Goal: Transaction & Acquisition: Purchase product/service

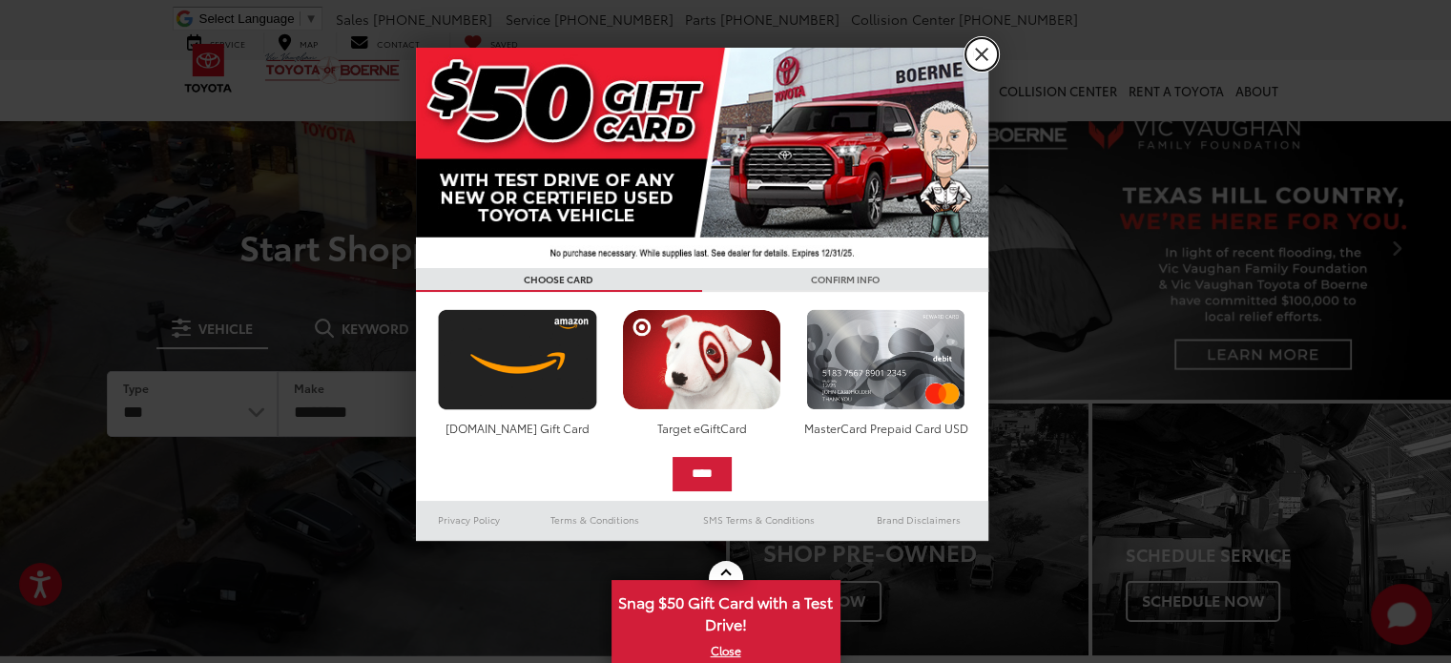
click at [980, 52] on link "X" at bounding box center [981, 54] width 32 height 32
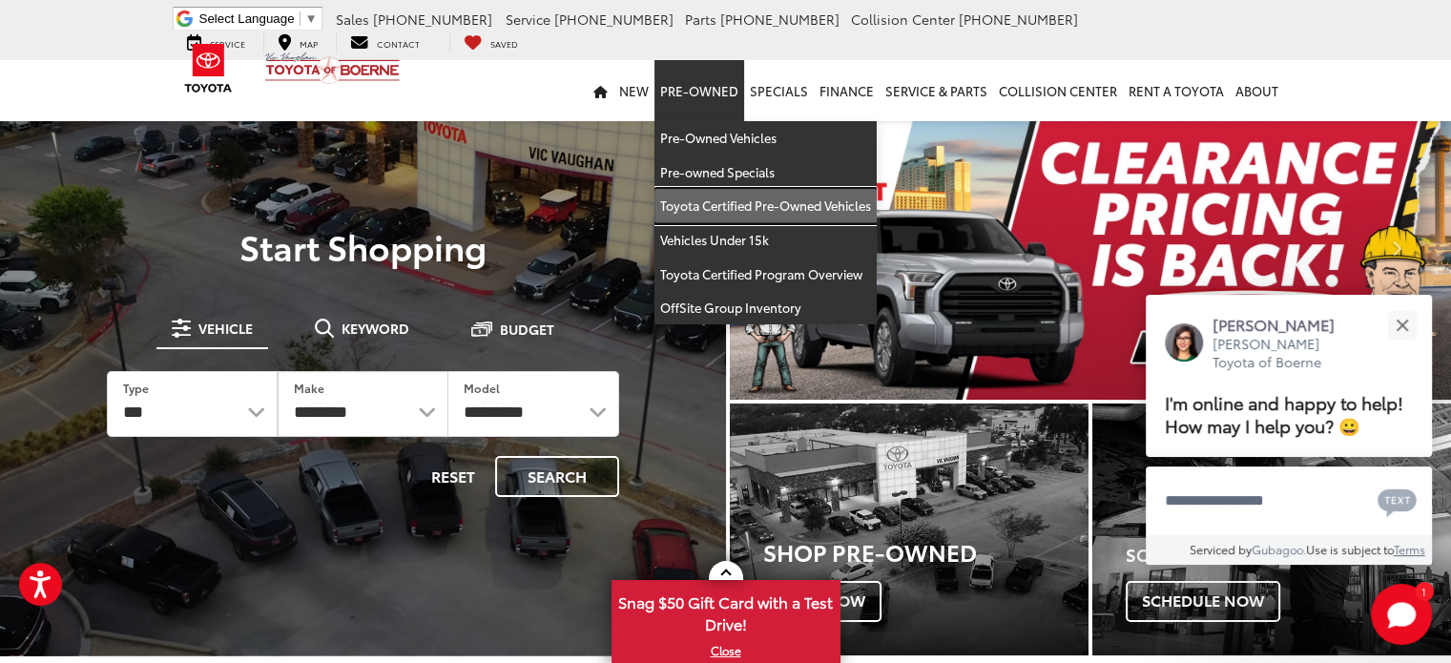
click at [725, 209] on link "Toyota Certified Pre-Owned Vehicles" at bounding box center [765, 206] width 222 height 34
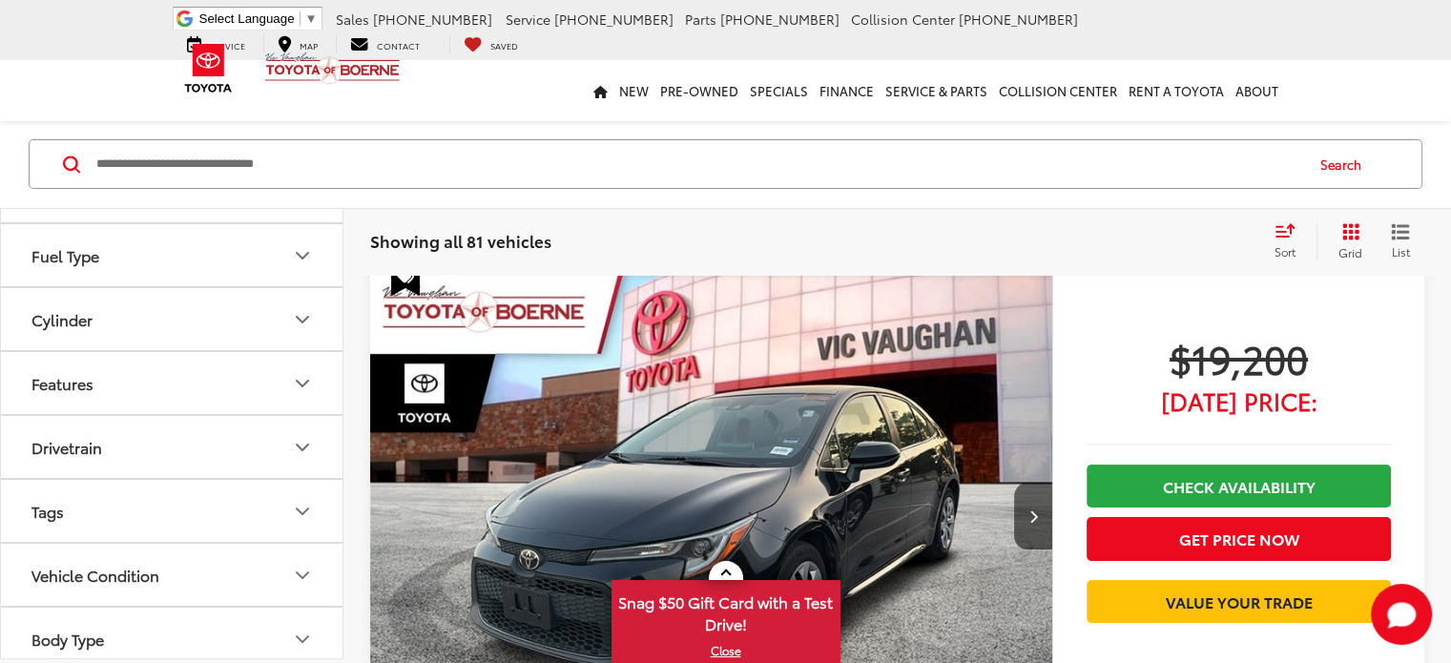
scroll to position [381, 0]
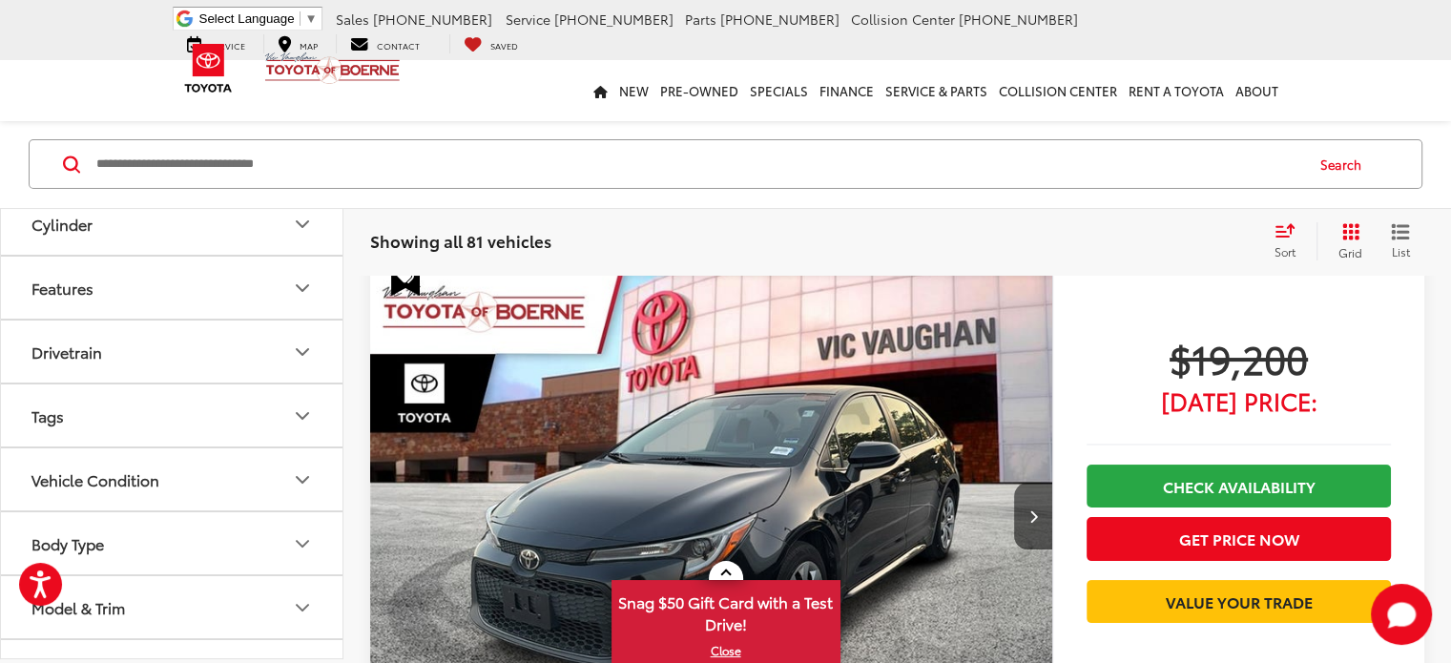
click at [120, 354] on button "Drivetrain" at bounding box center [172, 351] width 343 height 62
click at [31, 420] on label "AWD (7)" at bounding box center [65, 429] width 82 height 31
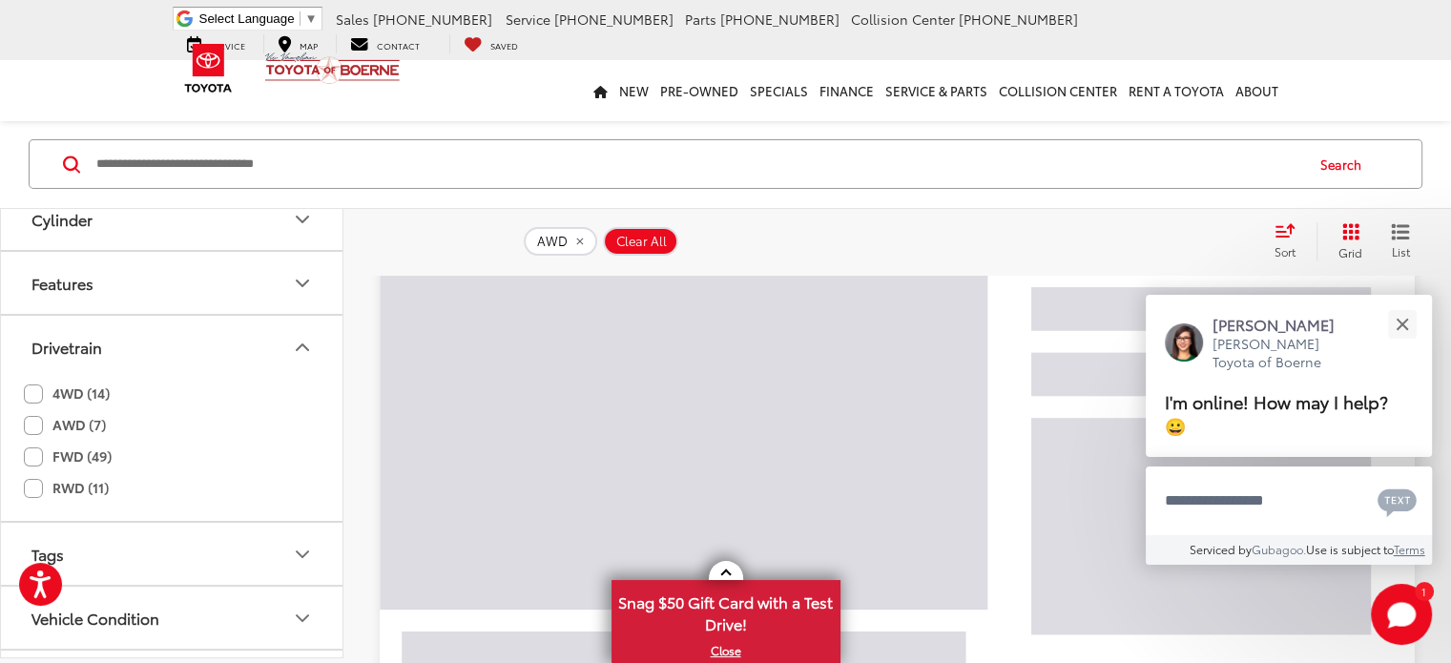
scroll to position [172, 0]
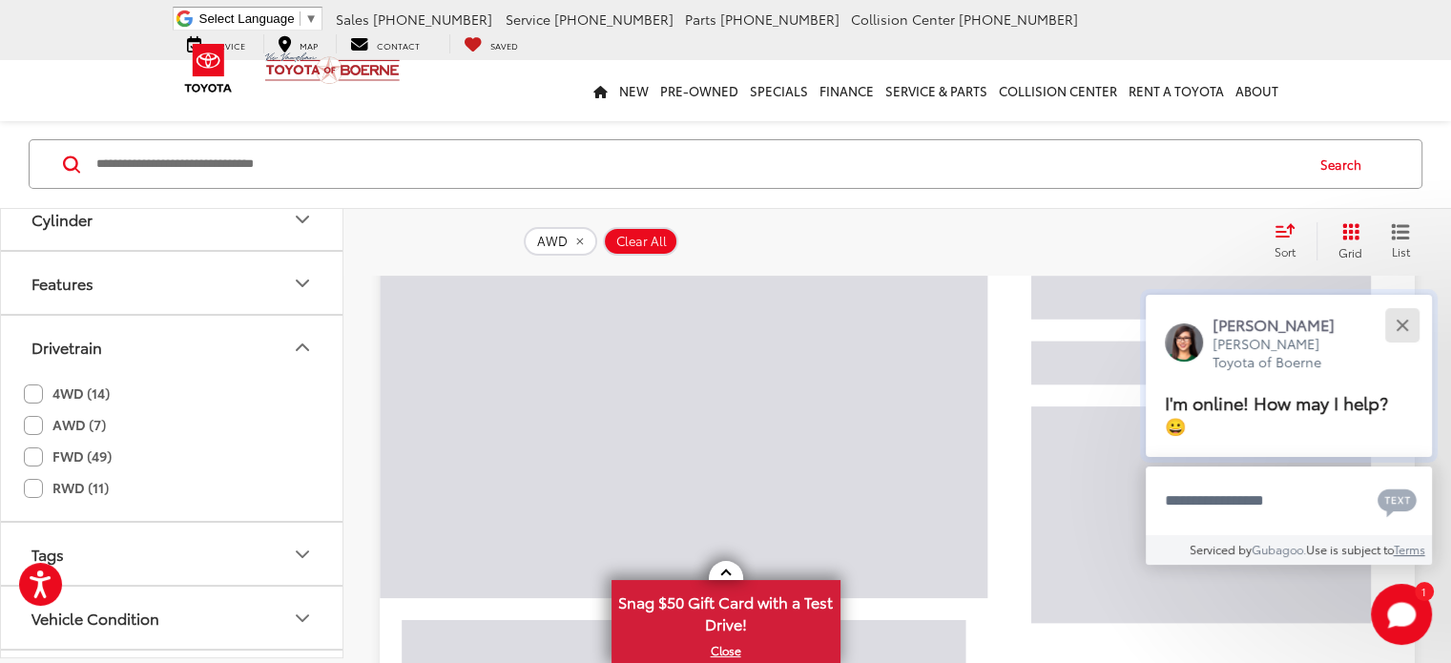
click at [1404, 327] on div "Close" at bounding box center [1401, 325] width 12 height 12
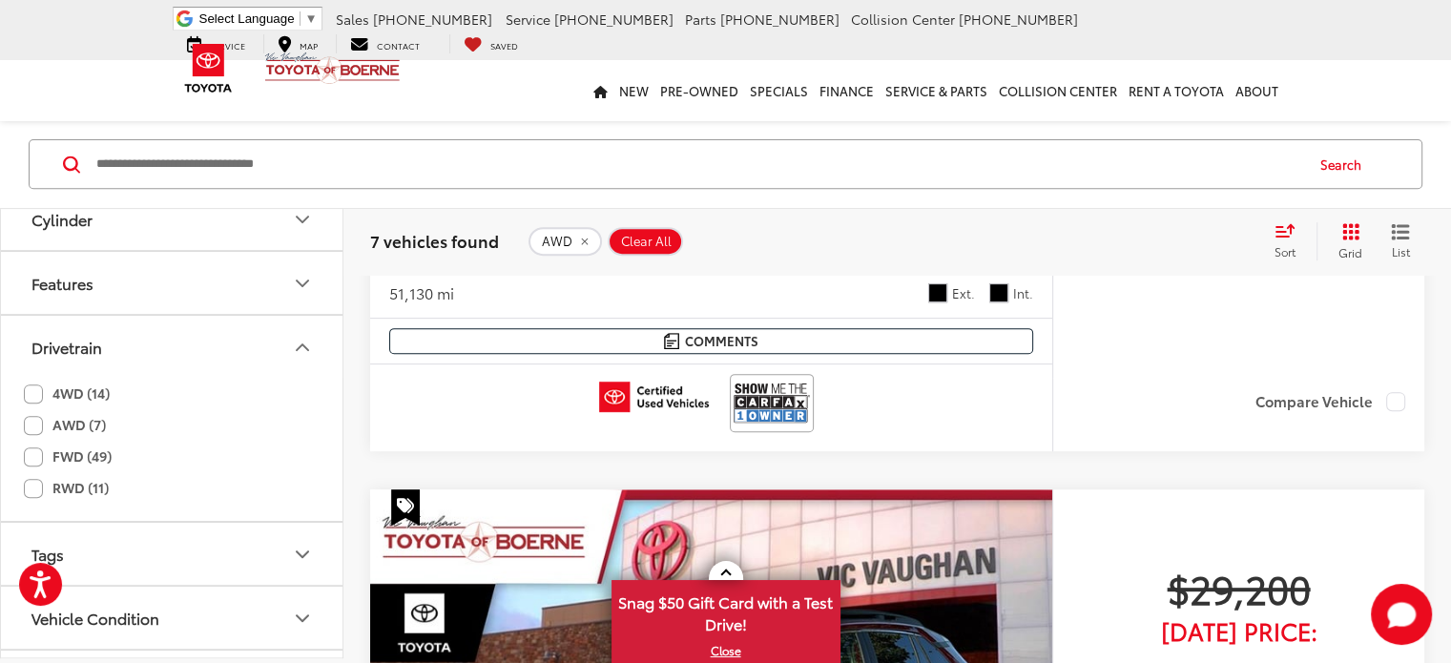
scroll to position [783, 0]
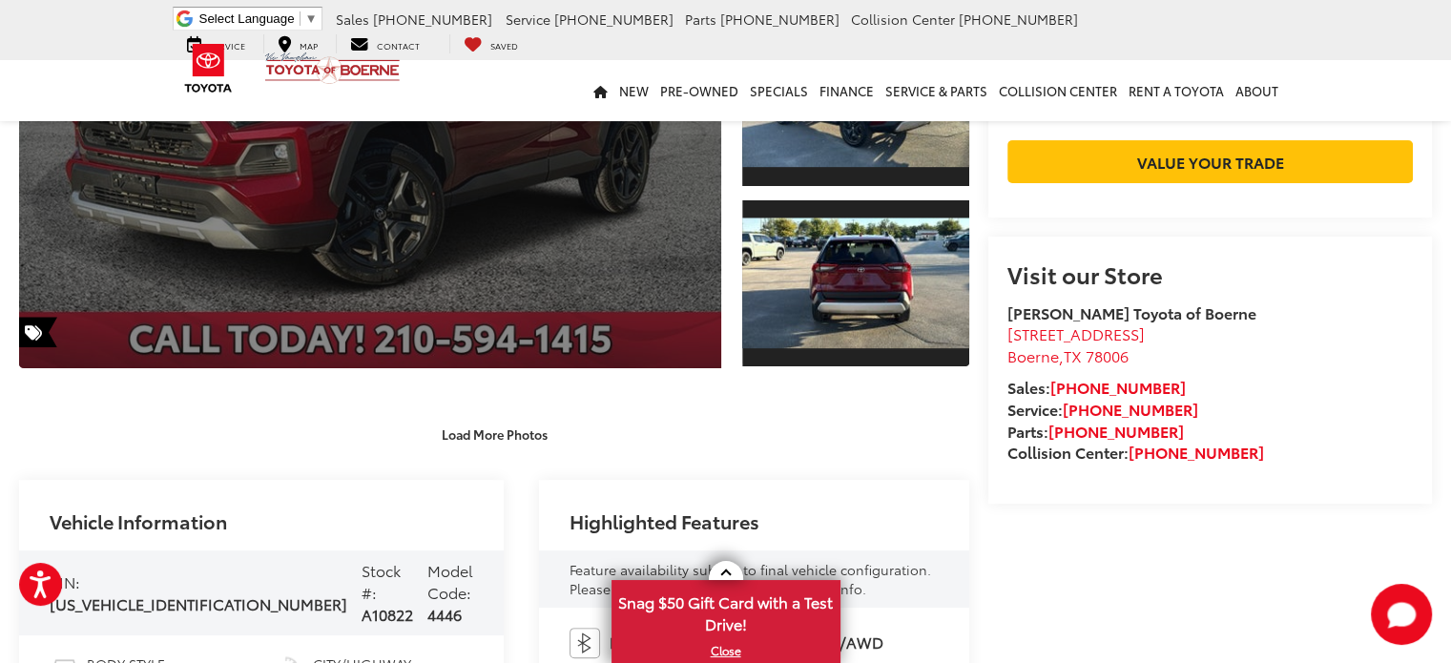
scroll to position [477, 0]
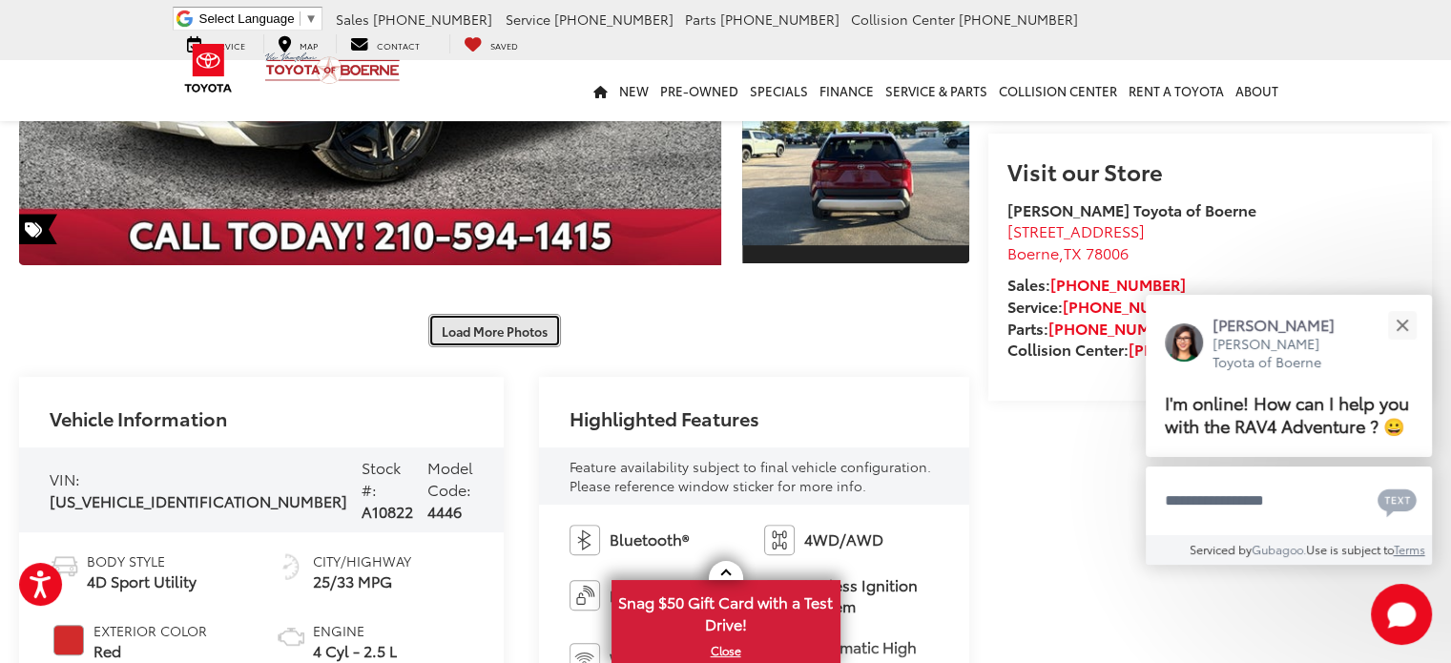
click at [473, 330] on button "Load More Photos" at bounding box center [494, 330] width 133 height 33
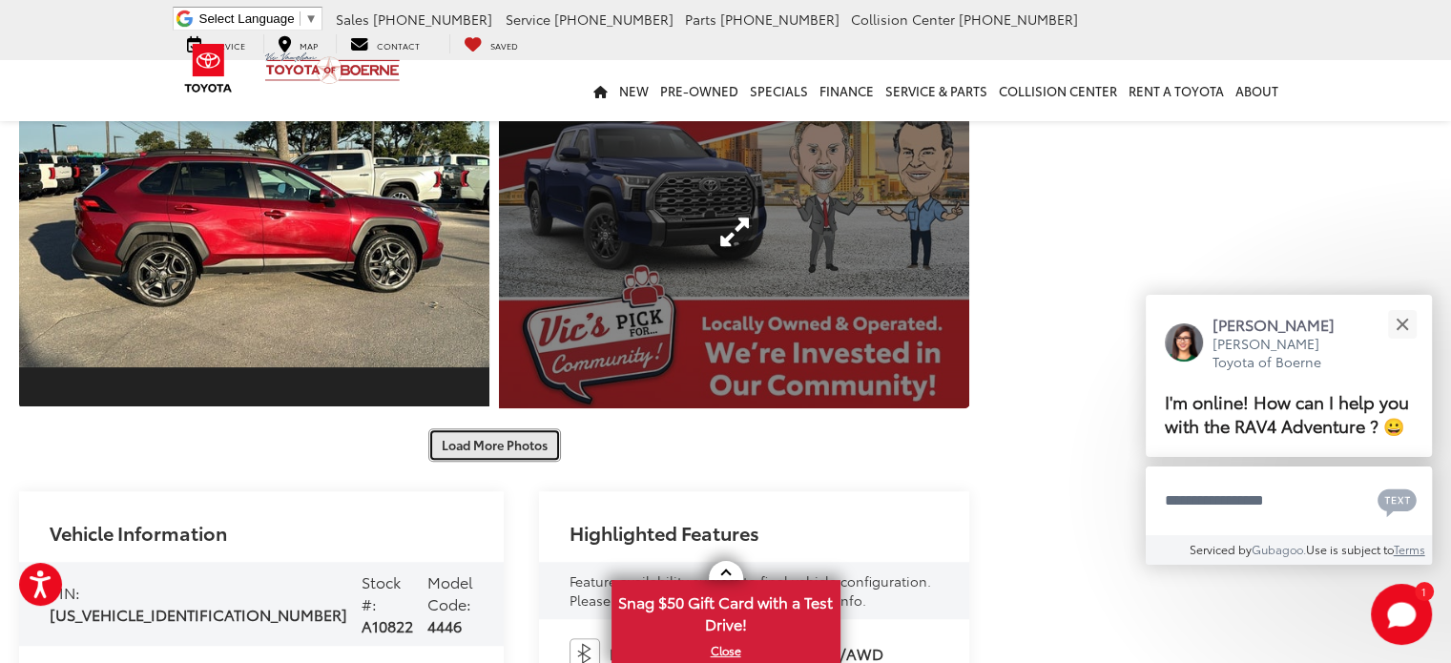
scroll to position [1049, 0]
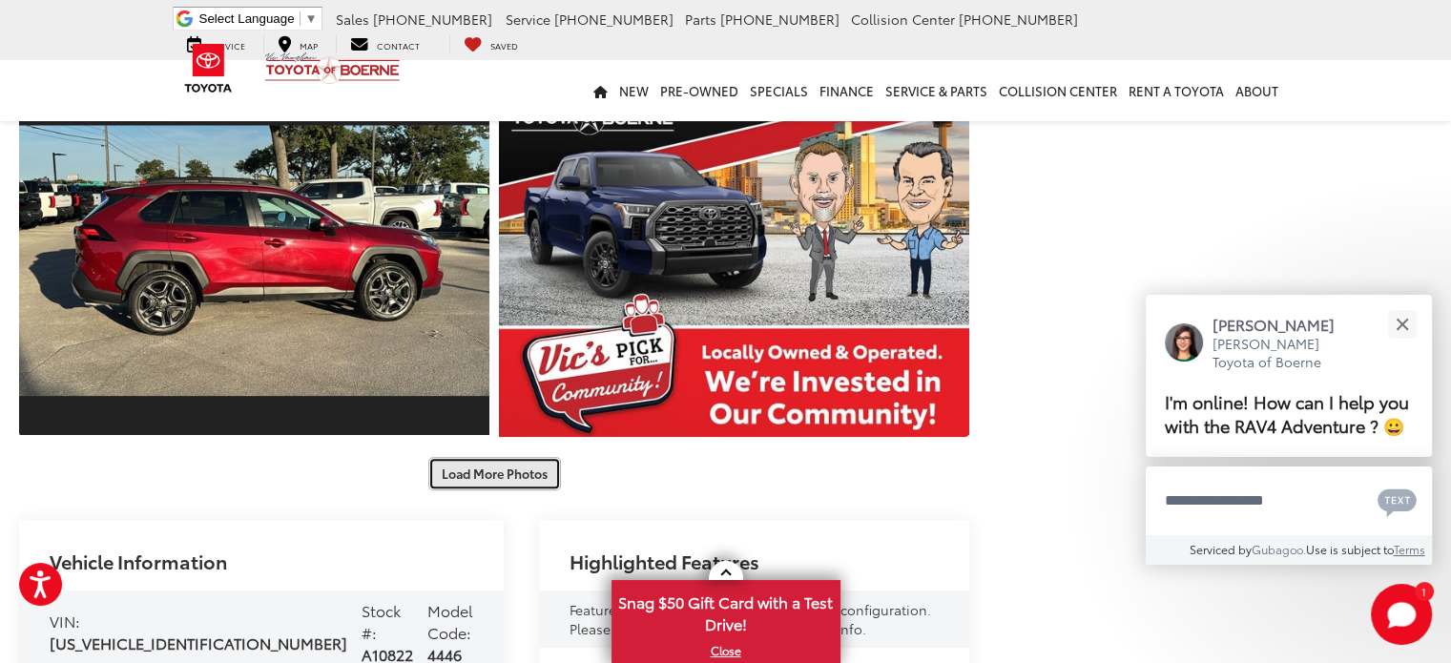
click at [505, 479] on button "Load More Photos" at bounding box center [494, 473] width 133 height 33
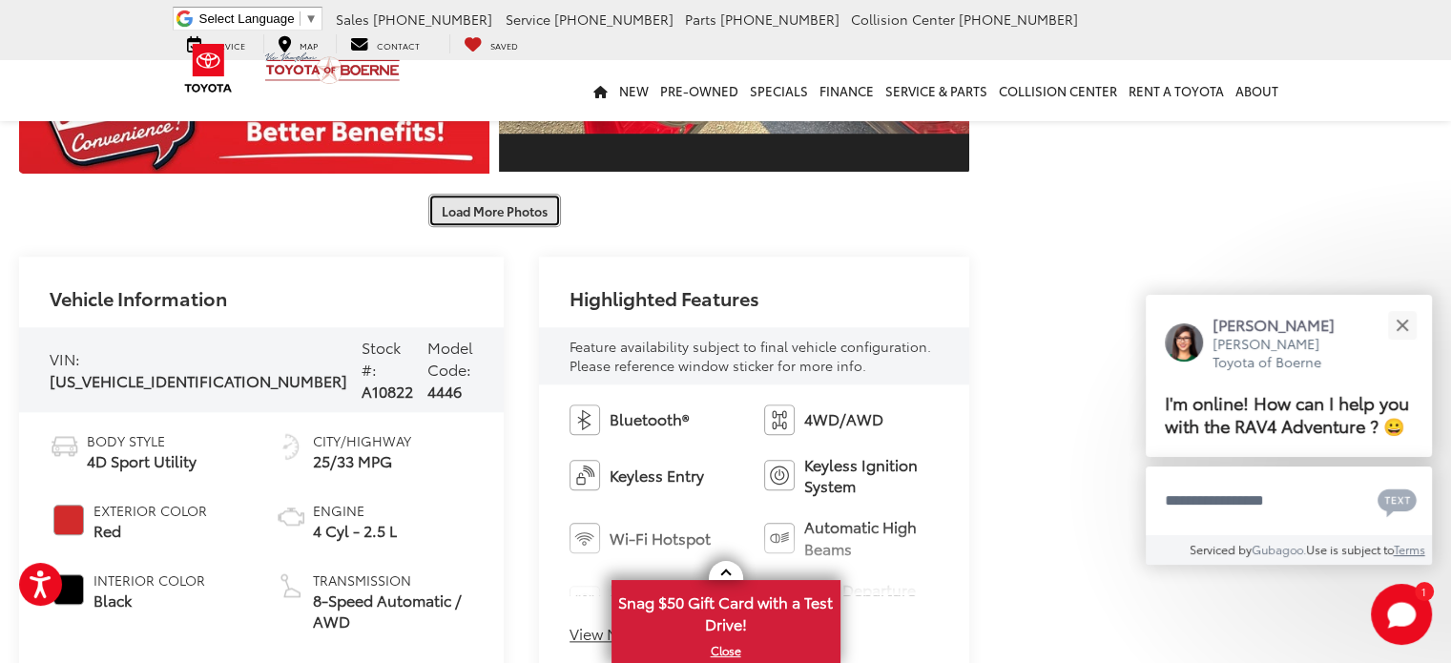
scroll to position [2003, 0]
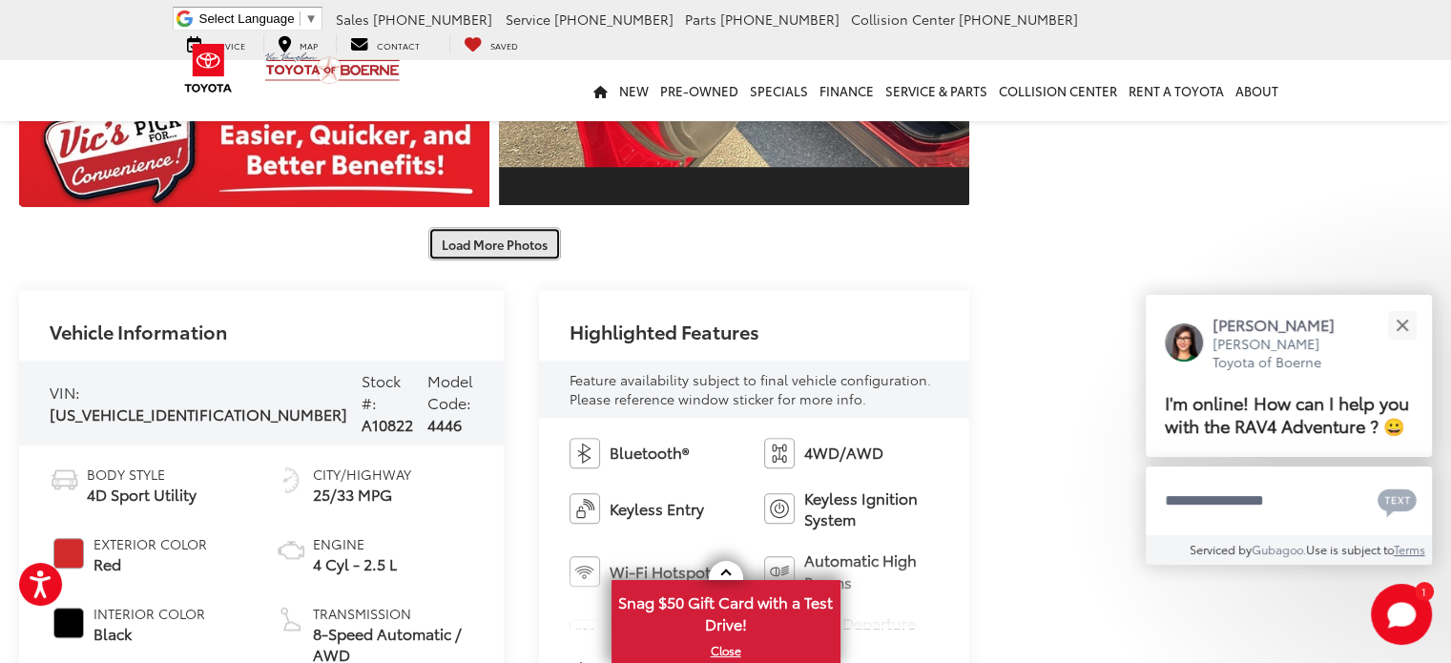
click at [522, 253] on button "Load More Photos" at bounding box center [494, 243] width 133 height 33
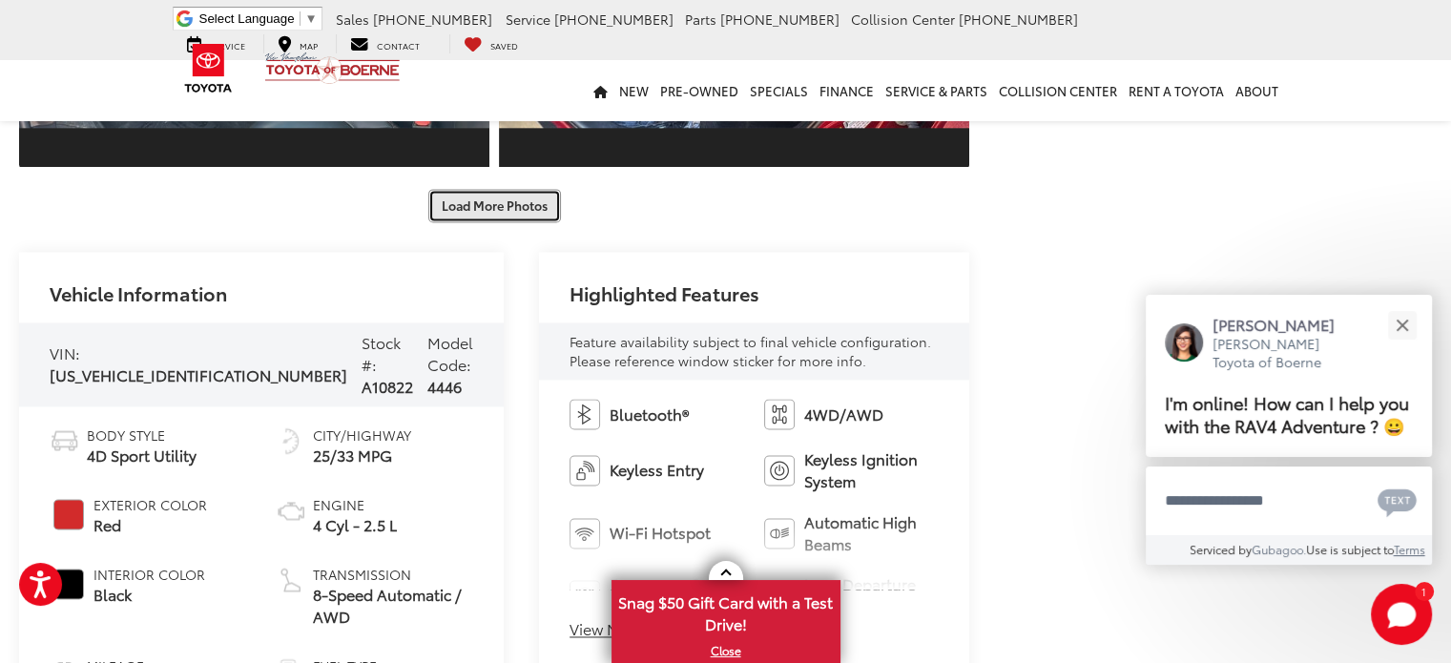
scroll to position [2861, 0]
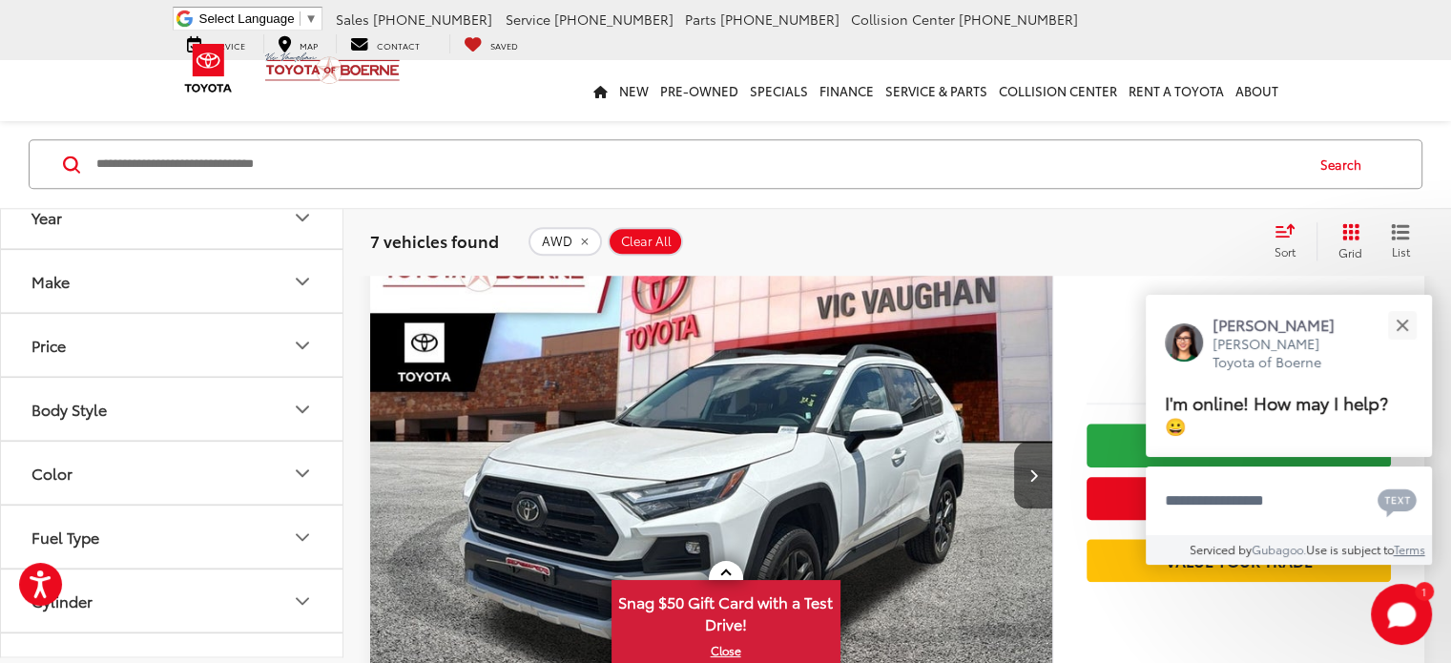
scroll to position [2106, 0]
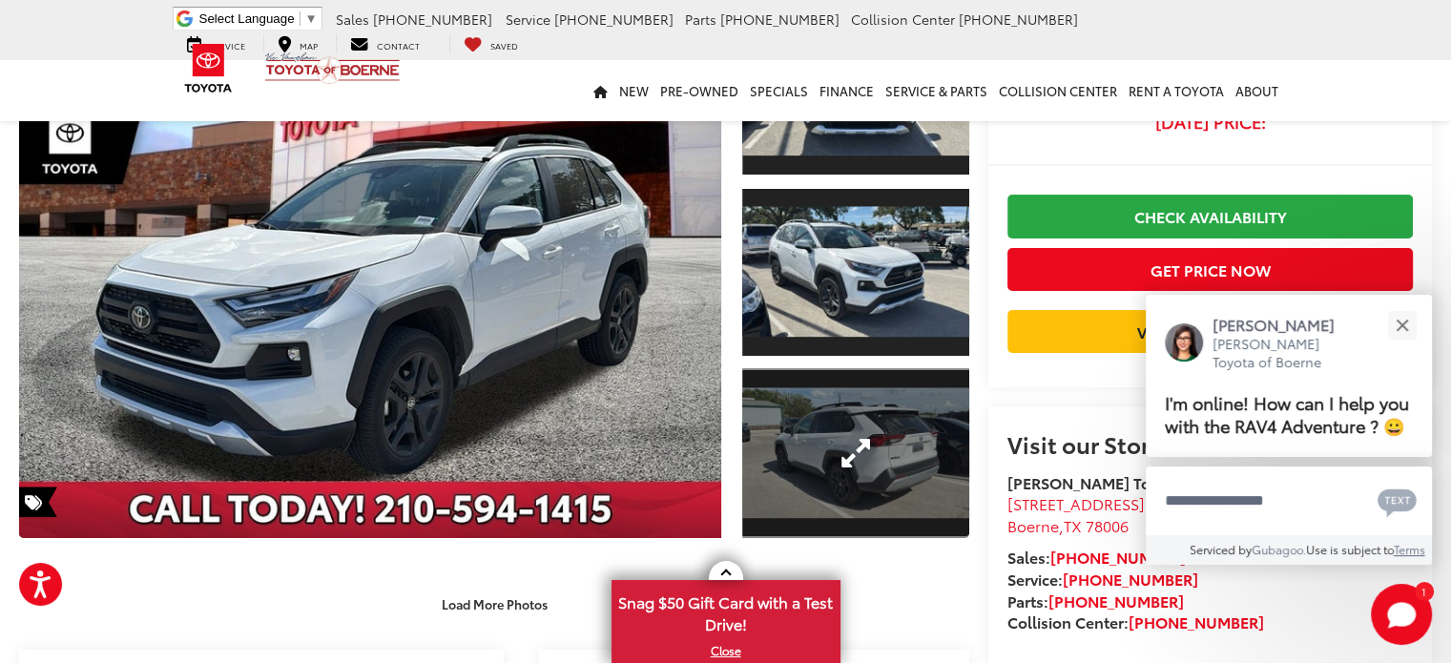
scroll to position [286, 0]
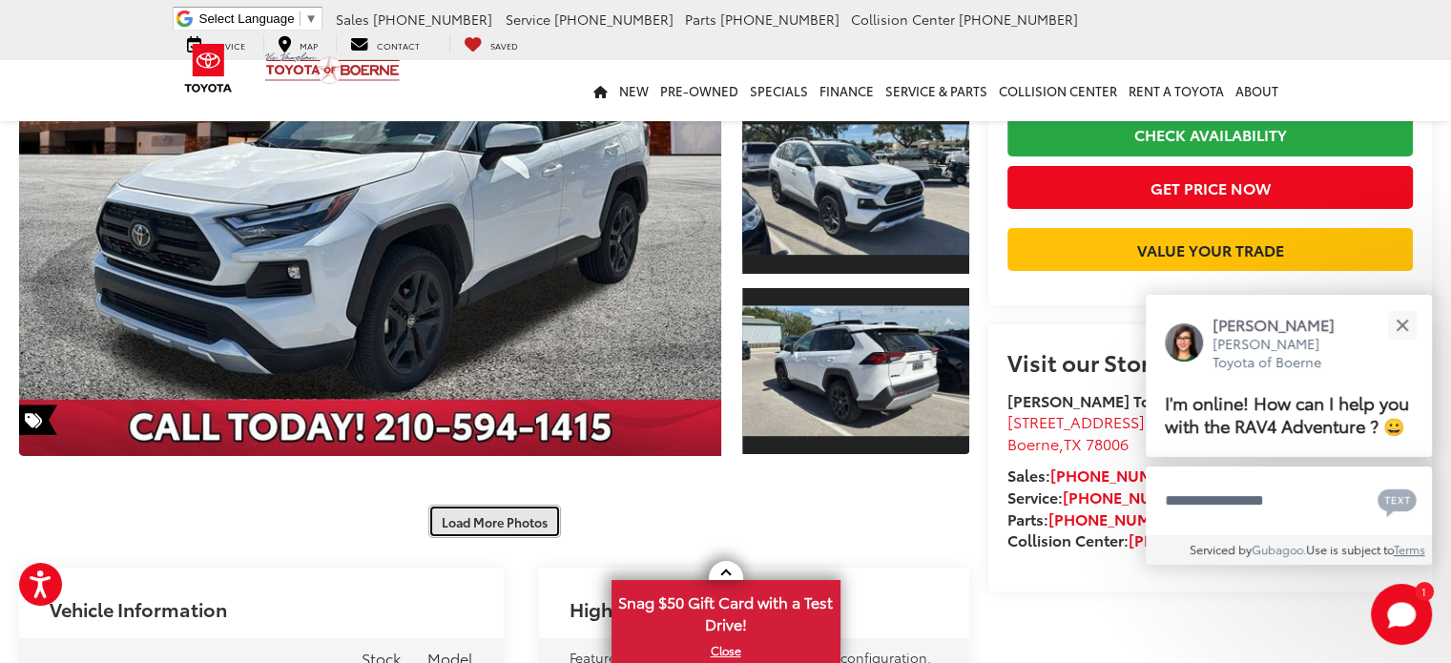
click at [484, 525] on button "Load More Photos" at bounding box center [494, 521] width 133 height 33
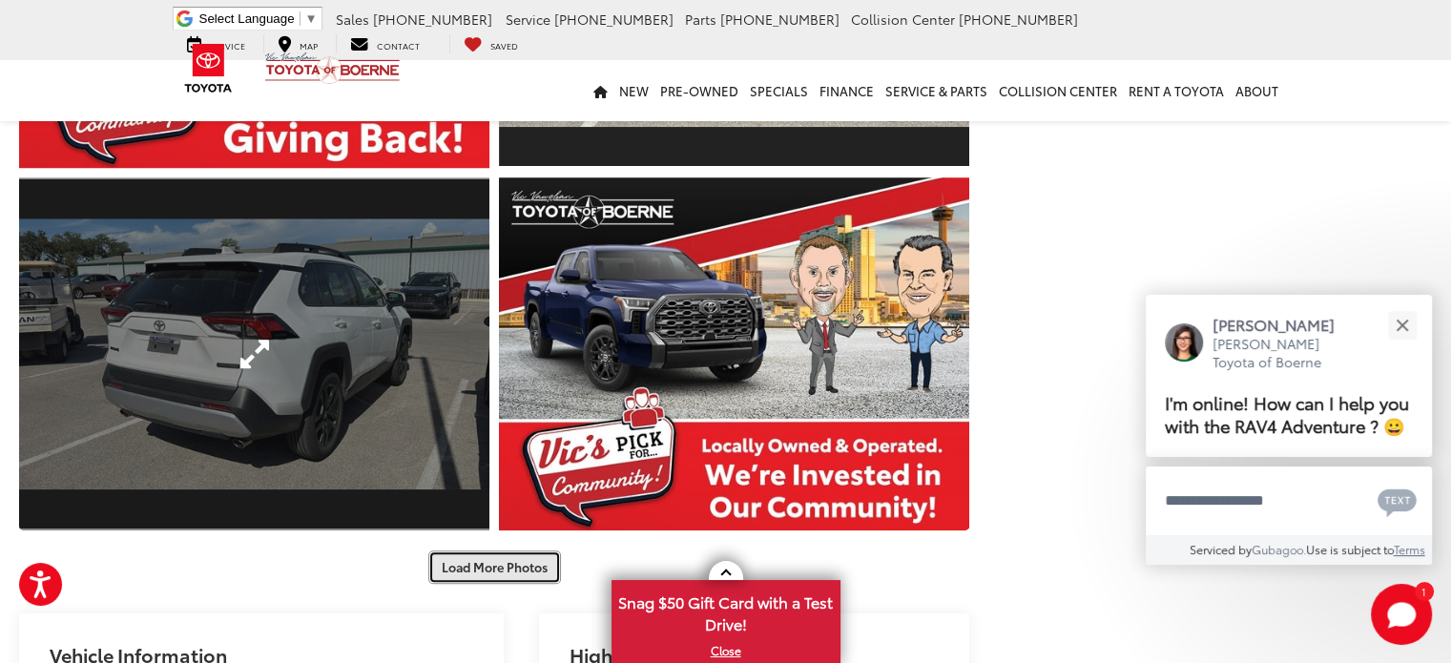
scroll to position [1144, 0]
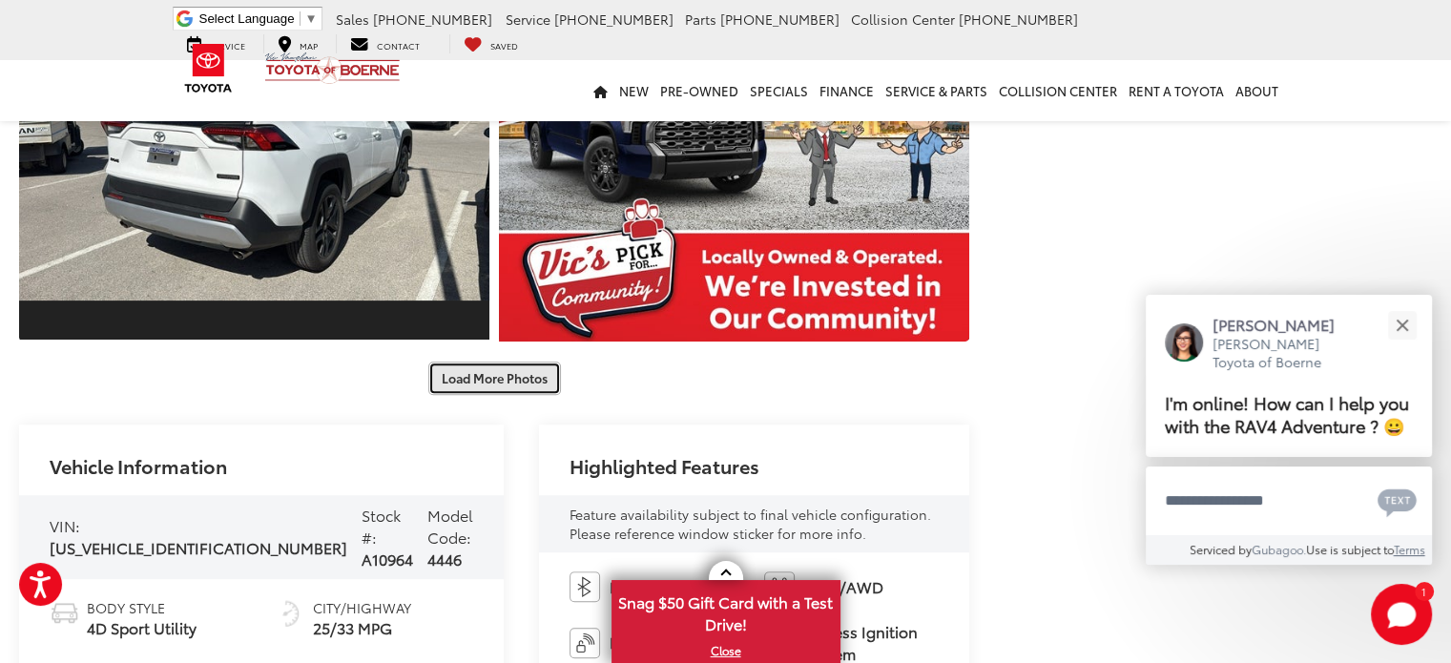
click at [465, 377] on button "Load More Photos" at bounding box center [494, 377] width 133 height 33
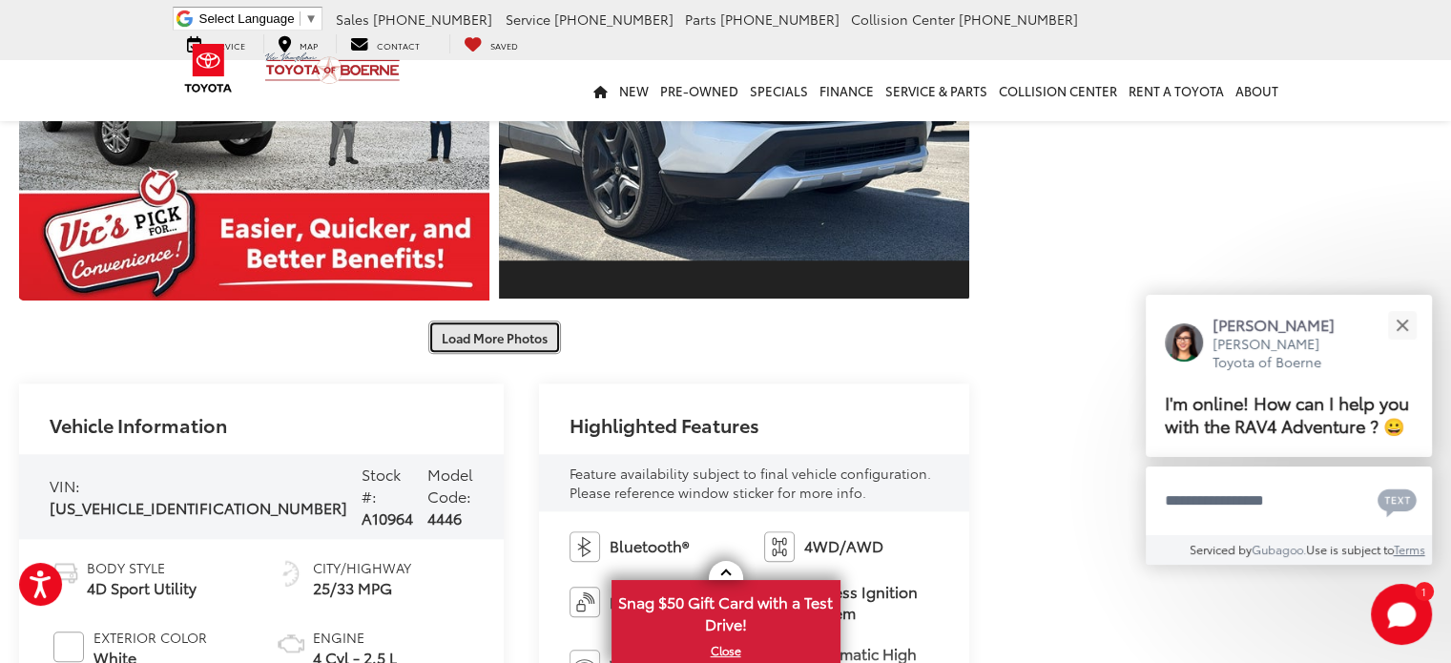
scroll to position [2003, 0]
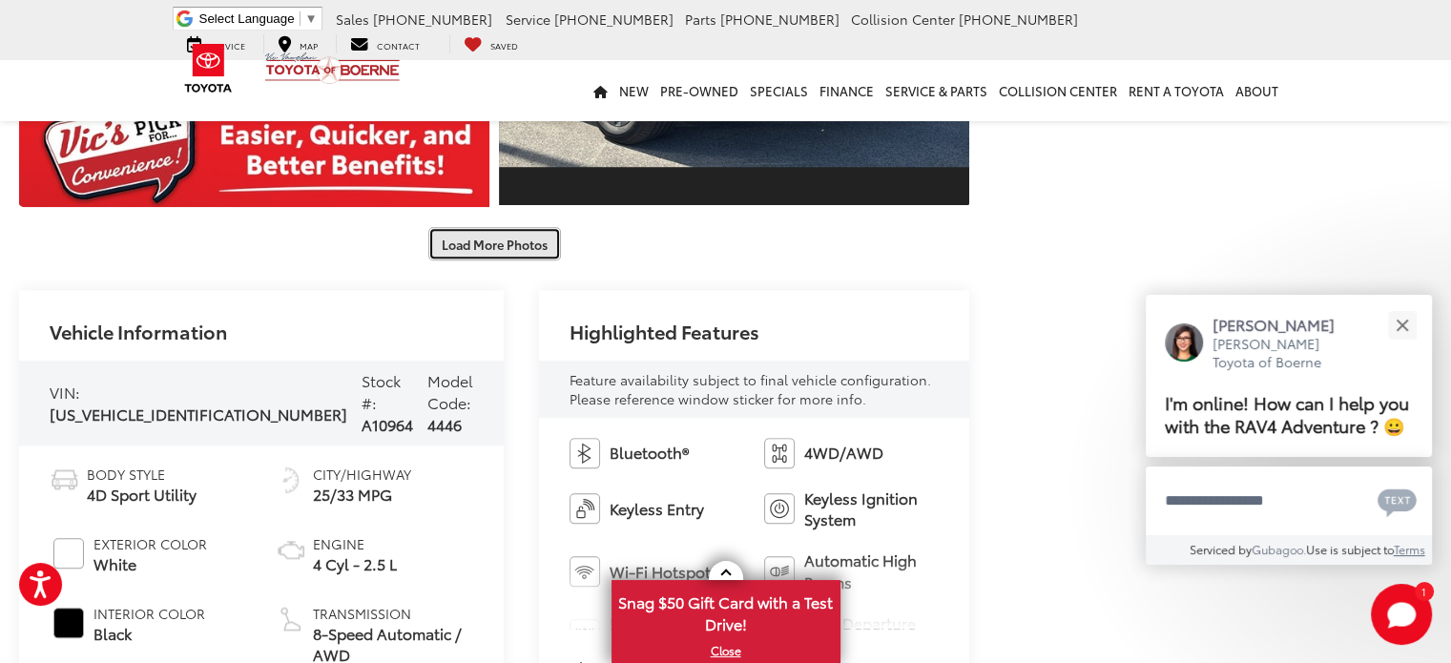
click at [507, 237] on button "Load More Photos" at bounding box center [494, 243] width 133 height 33
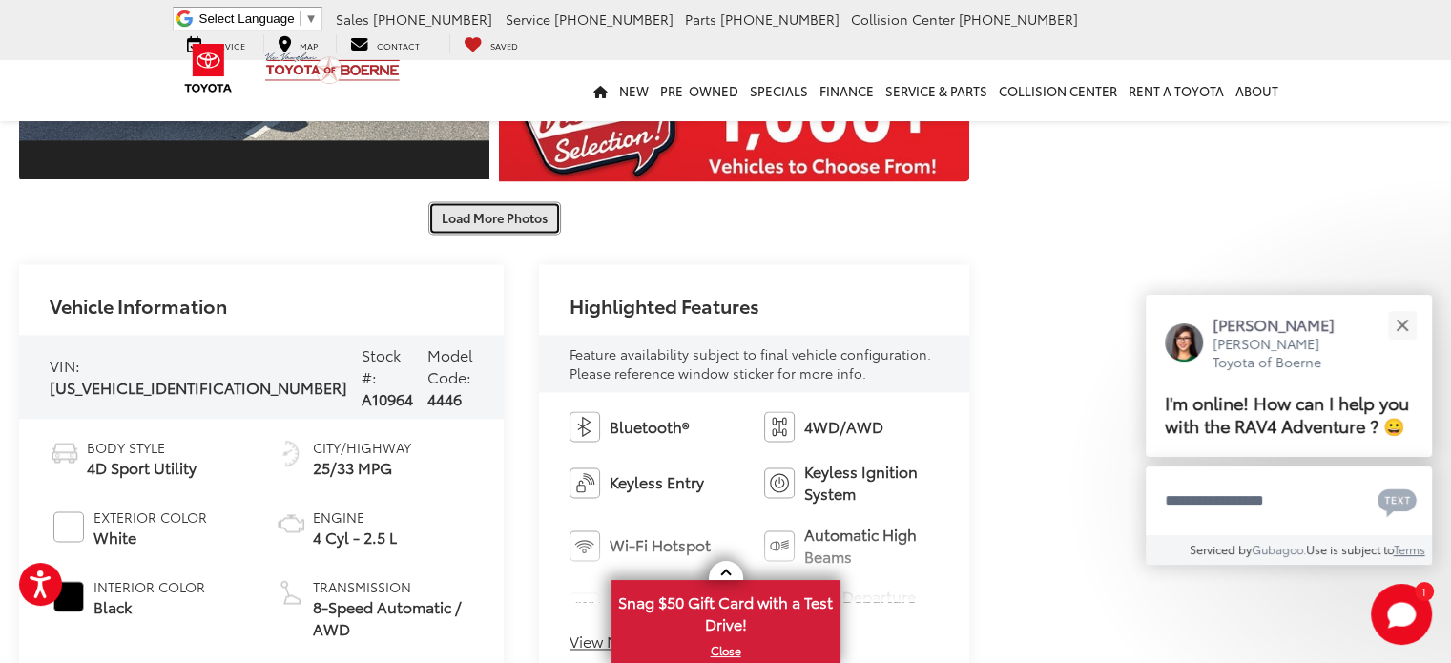
scroll to position [2766, 0]
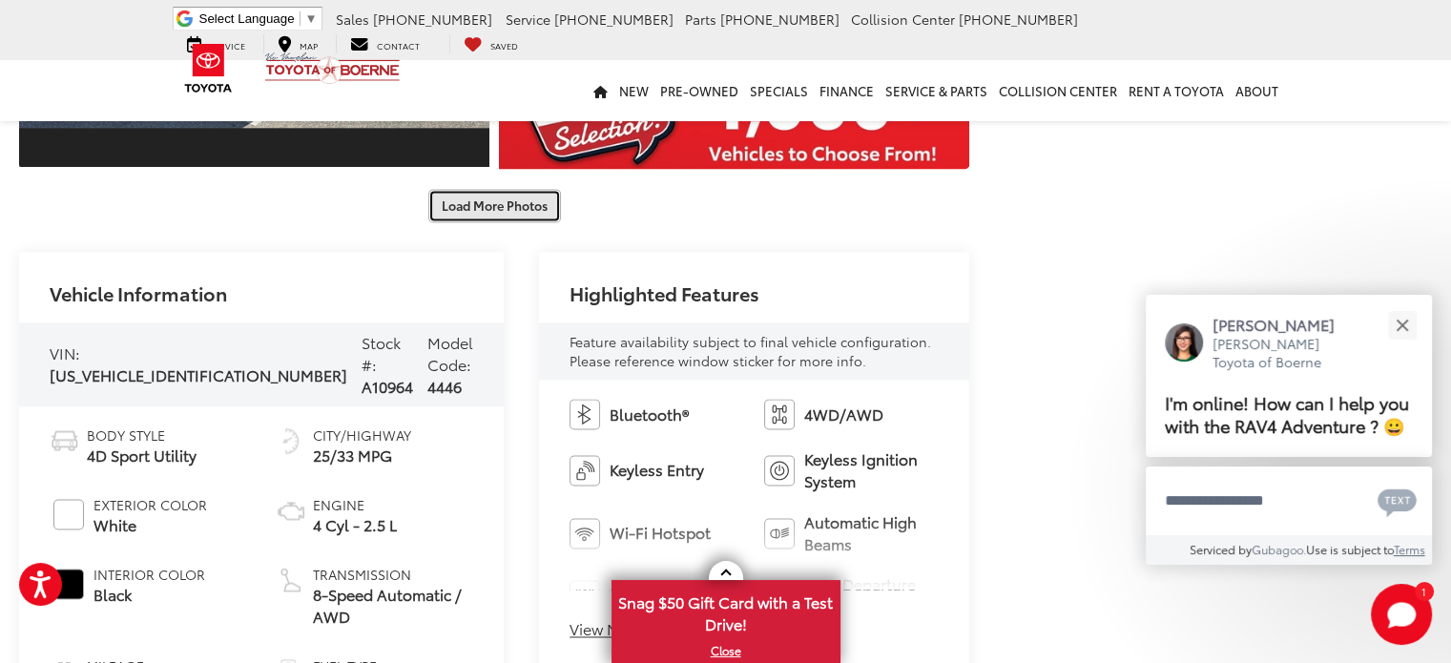
click at [489, 211] on button "Load More Photos" at bounding box center [494, 205] width 133 height 33
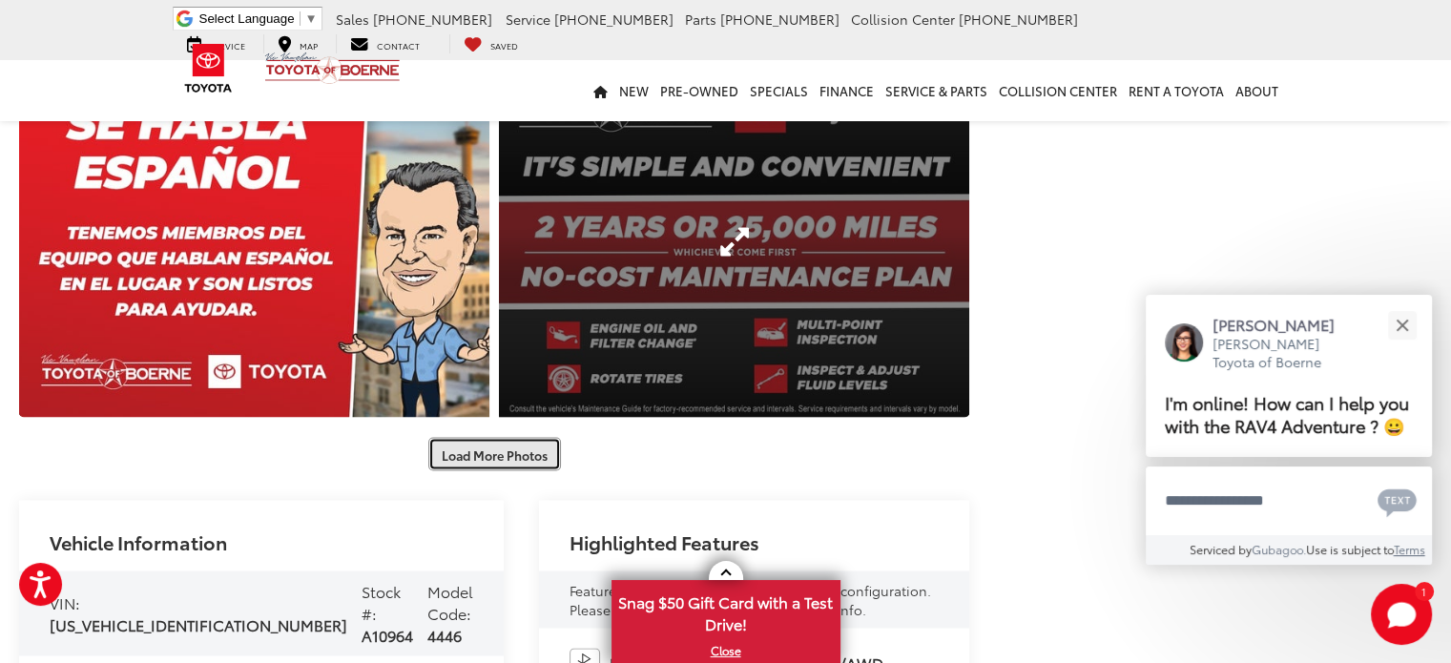
scroll to position [3243, 0]
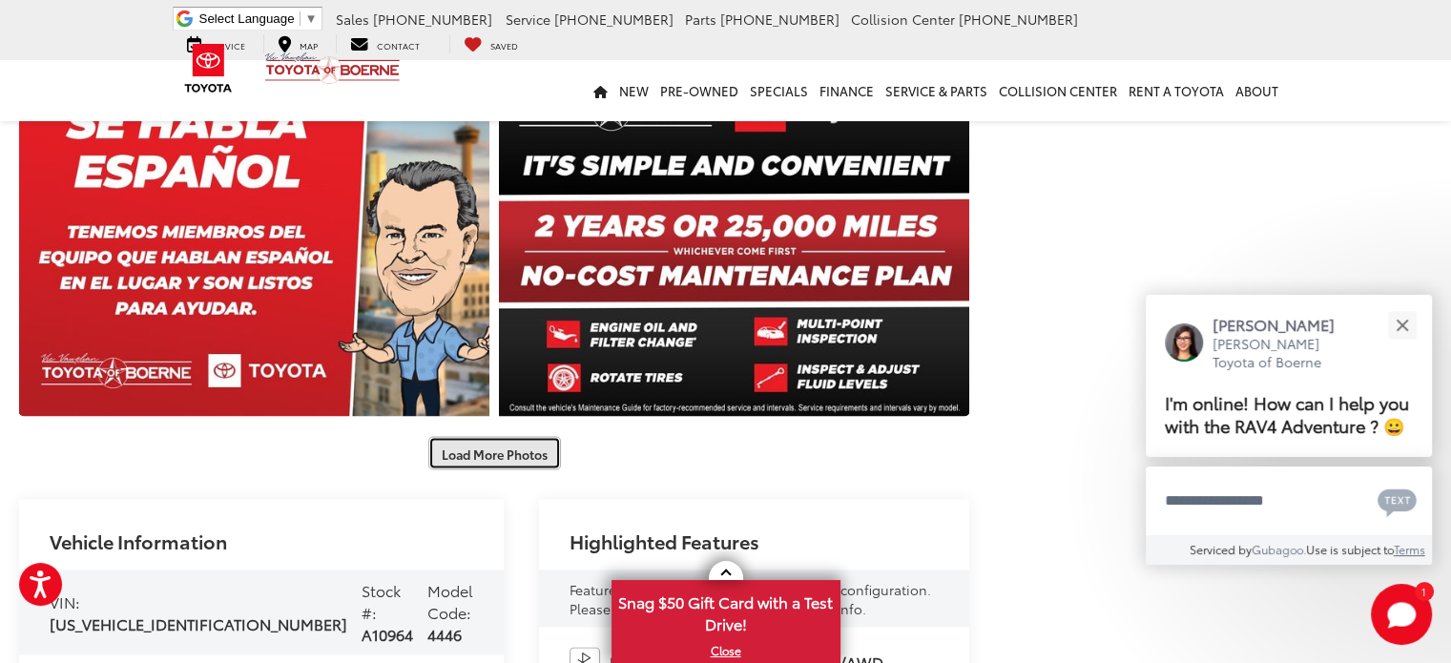
click at [490, 466] on button "Load More Photos" at bounding box center [494, 452] width 133 height 33
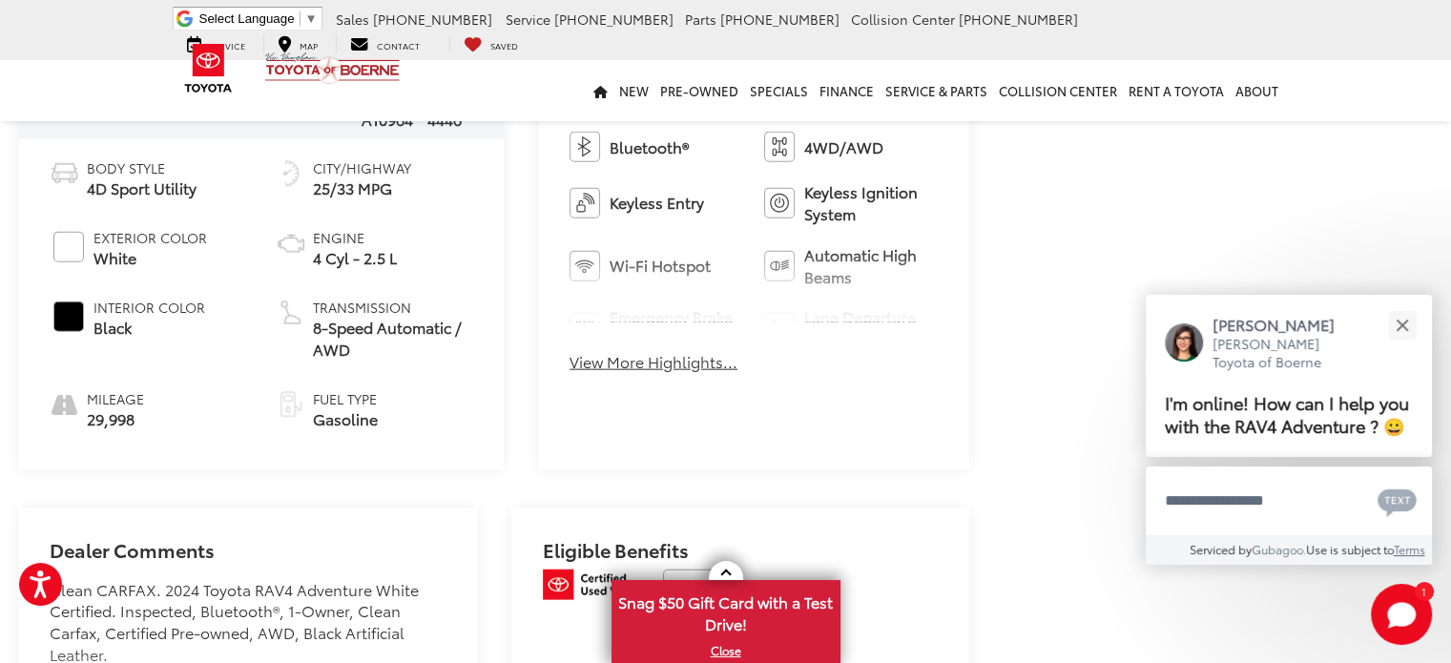
scroll to position [4482, 0]
